Goal: Find specific page/section

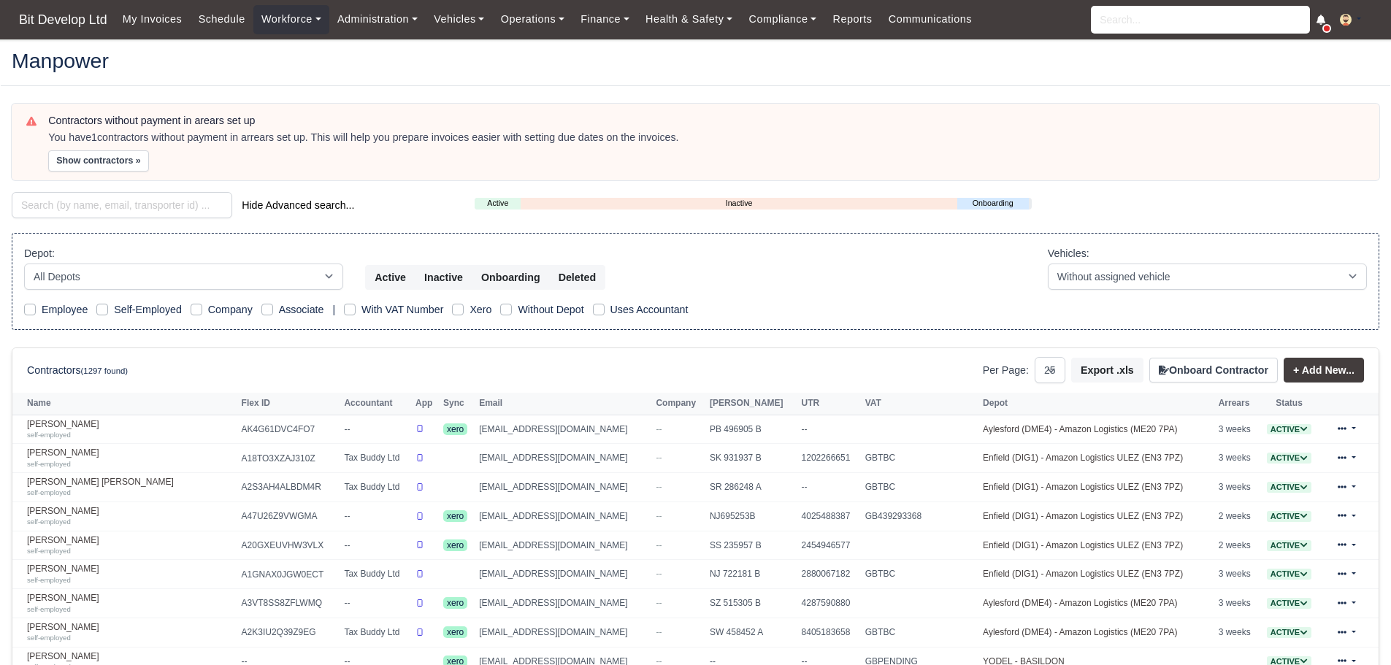
select select "25"
click at [106, 192] on input "search" at bounding box center [122, 205] width 220 height 26
type input "erikson"
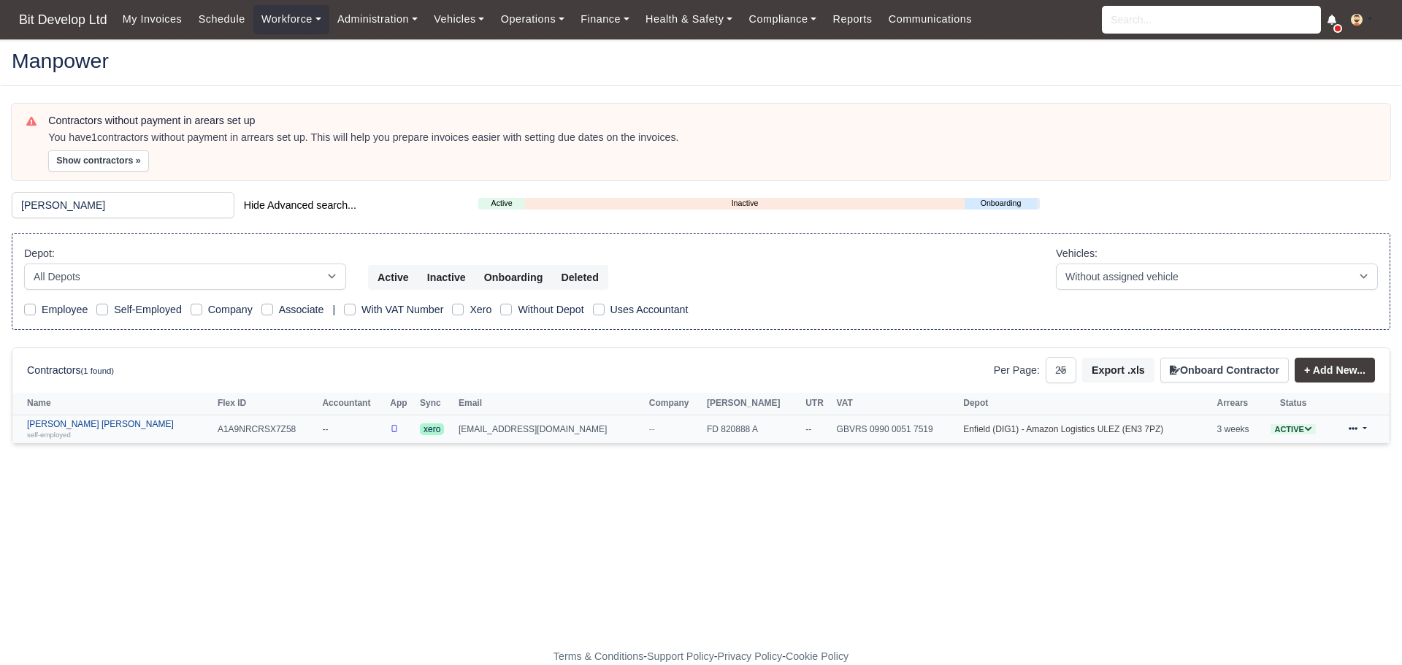
click at [95, 426] on link "Erikson Francisco Afonso self-employed" at bounding box center [118, 429] width 183 height 21
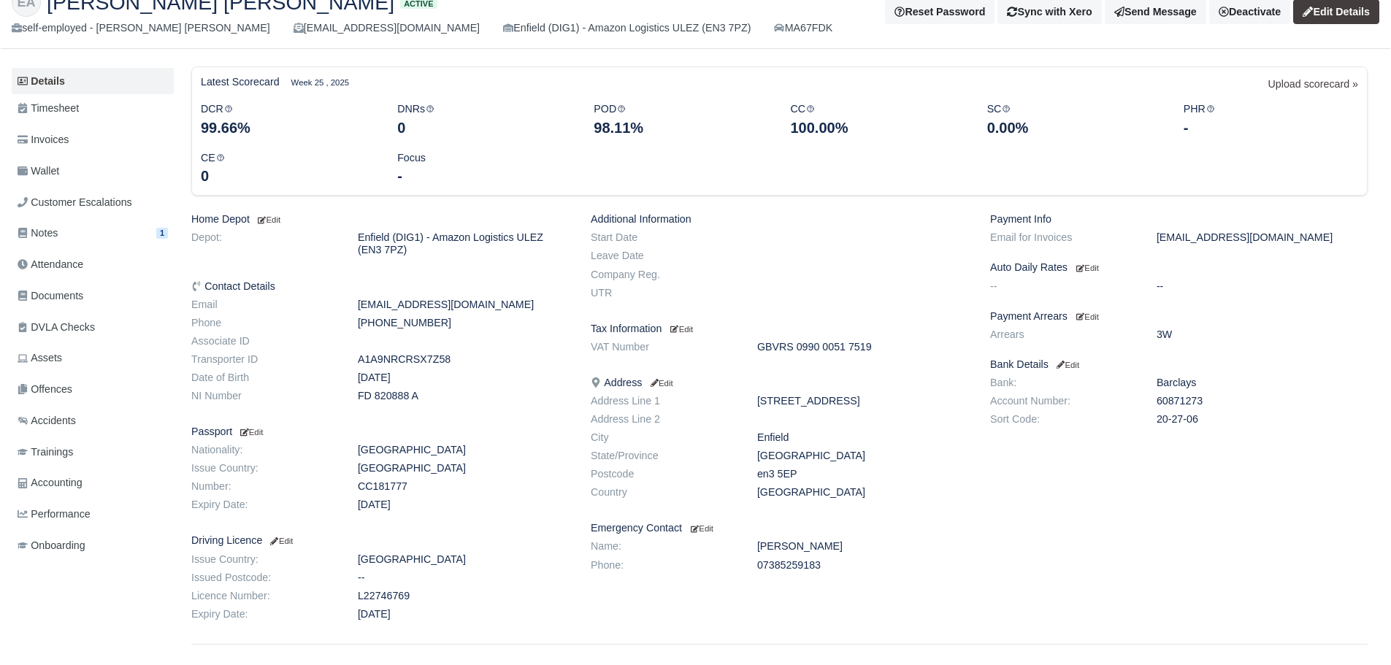
scroll to position [146, 0]
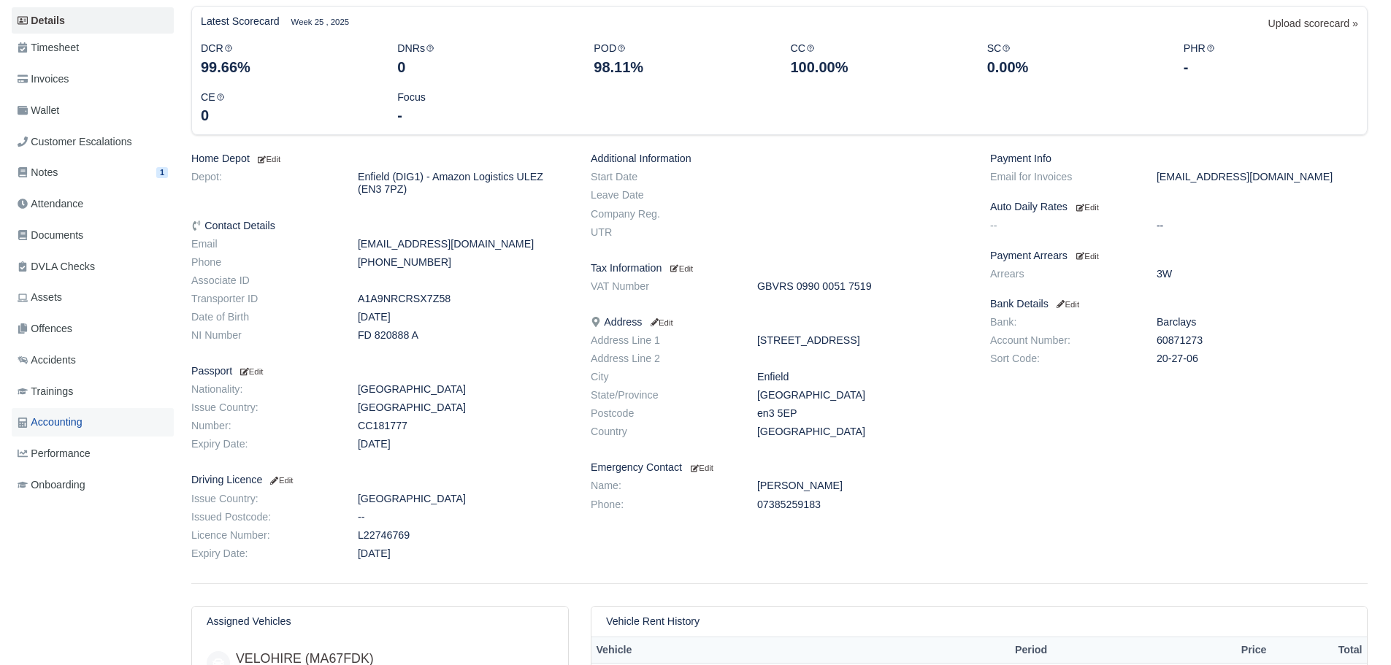
click at [64, 418] on span "Accounting" at bounding box center [50, 422] width 65 height 17
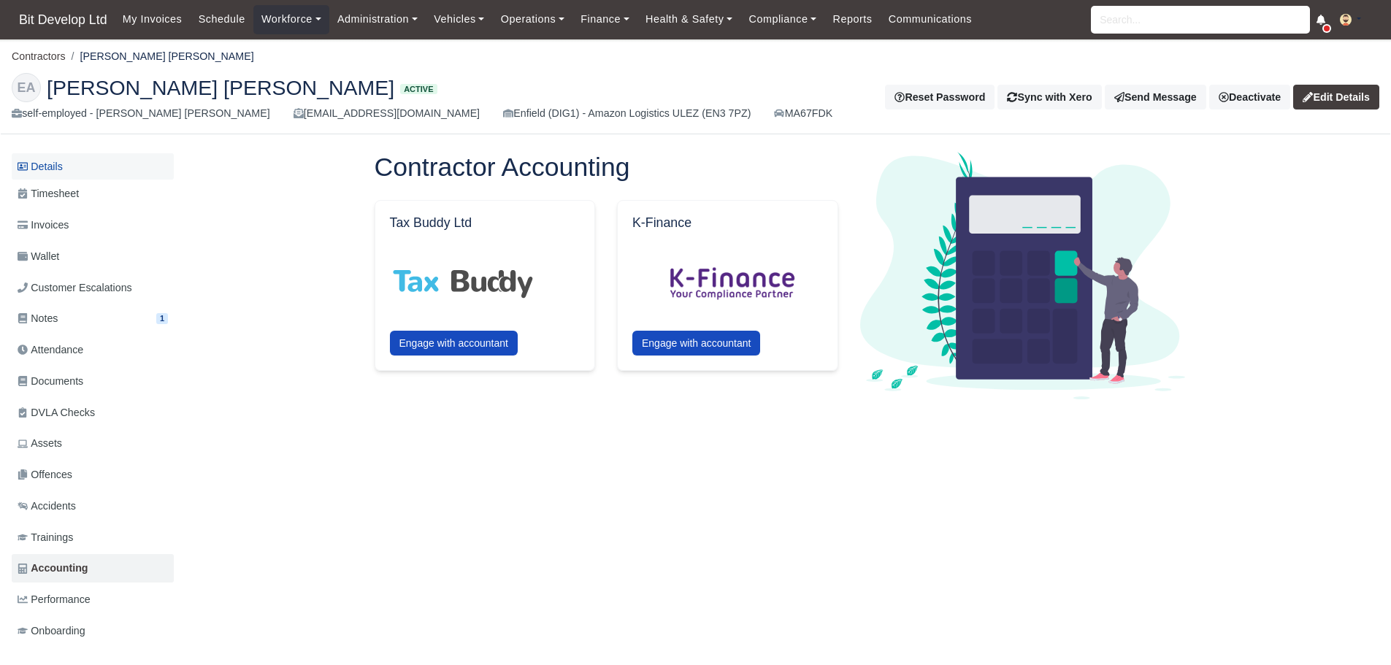
click at [53, 165] on link "Details" at bounding box center [93, 166] width 162 height 27
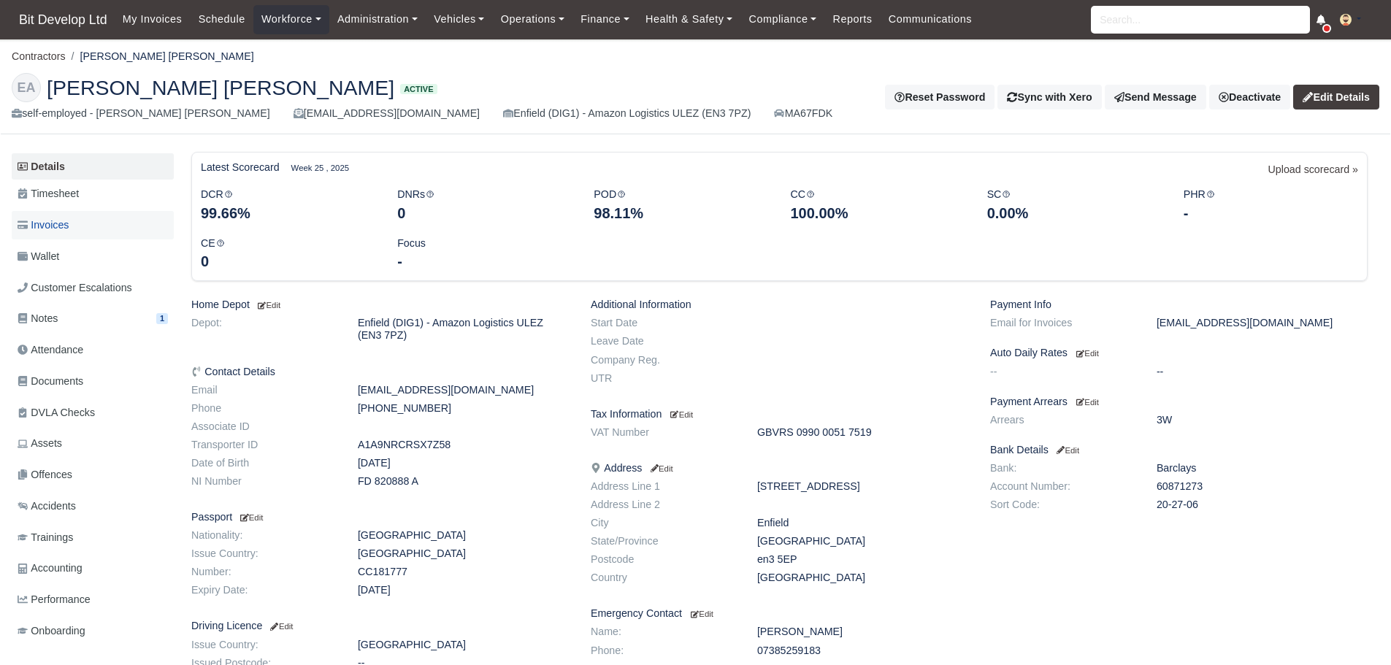
click at [58, 226] on span "Invoices" at bounding box center [43, 225] width 51 height 17
